Goal: Task Accomplishment & Management: Complete application form

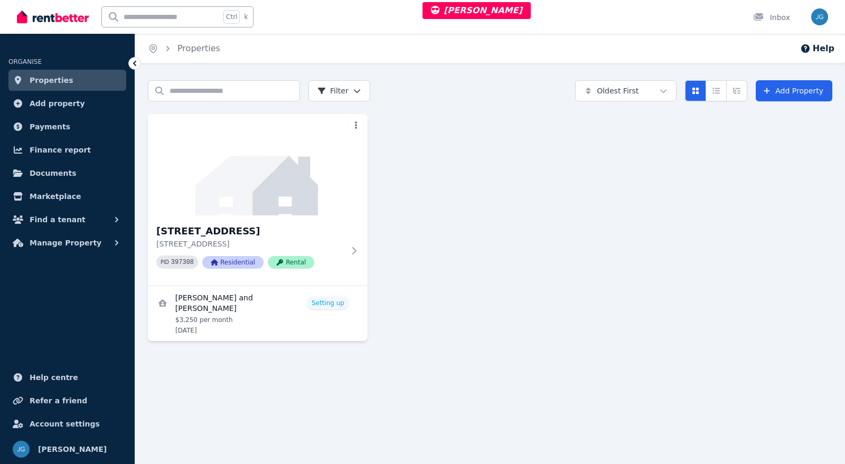
click at [241, 163] on img at bounding box center [258, 164] width 220 height 101
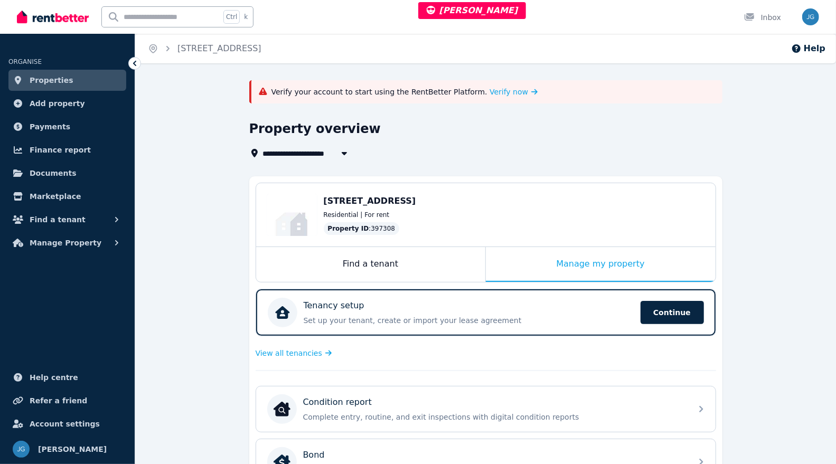
click at [482, 86] on div "Verify your account to start using the RentBetter Platform. Verify now" at bounding box center [485, 91] width 473 height 23
click at [490, 91] on span "Verify now" at bounding box center [509, 92] width 39 height 11
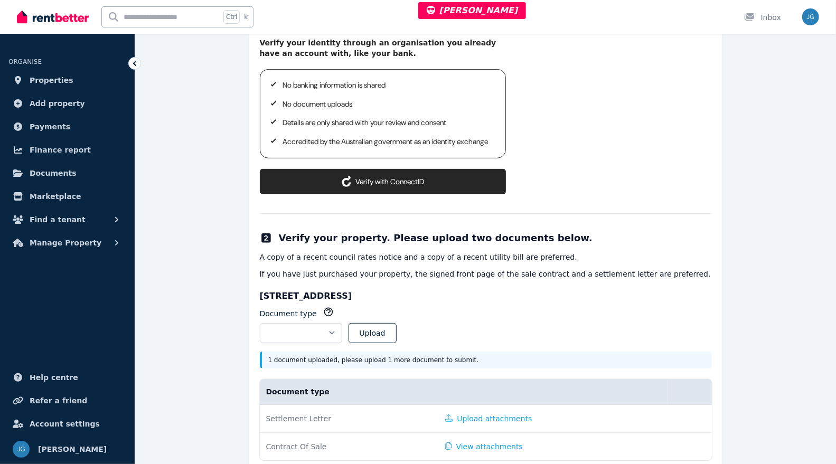
scroll to position [215, 0]
